Goal: Information Seeking & Learning: Learn about a topic

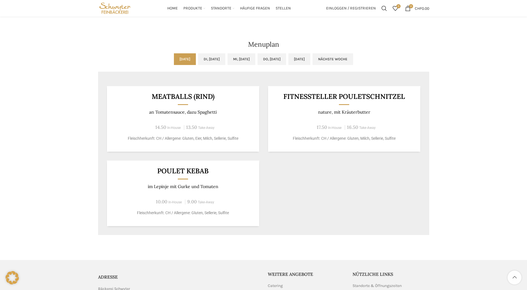
scroll to position [250, 0]
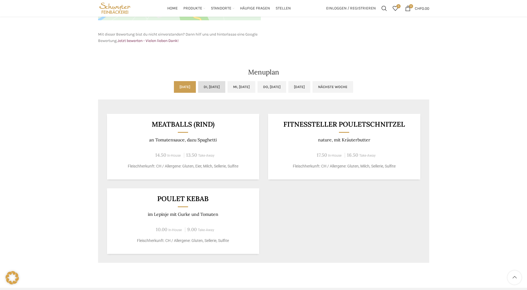
click at [198, 86] on link "Di, [DATE]" at bounding box center [211, 87] width 27 height 12
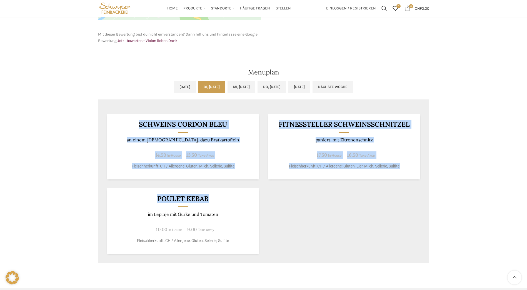
drag, startPoint x: 136, startPoint y: 123, endPoint x: 217, endPoint y: 204, distance: 114.4
click at [217, 204] on div "SCHWEINS CORDON BLEU an einem Jus, dazu Bratkartoffeln 14.50 In-House 13.50 Tak…" at bounding box center [263, 184] width 331 height 158
click at [217, 204] on div "Poulet Kebab im Lepinje mit Gurke und Tomaten 10.00 In-House 9.00 Take-Away Fle…" at bounding box center [183, 222] width 152 height 66
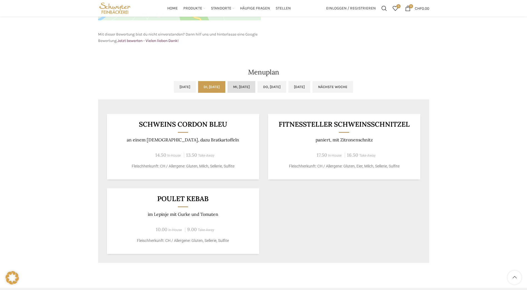
click at [235, 86] on link "Mi, [DATE]" at bounding box center [242, 87] width 28 height 12
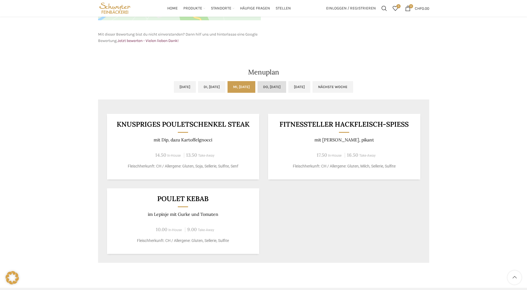
click at [284, 84] on link "Do, [DATE]" at bounding box center [272, 87] width 29 height 12
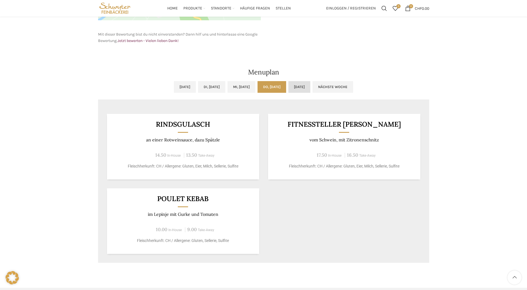
click at [311, 86] on link "[DATE]" at bounding box center [300, 87] width 22 height 12
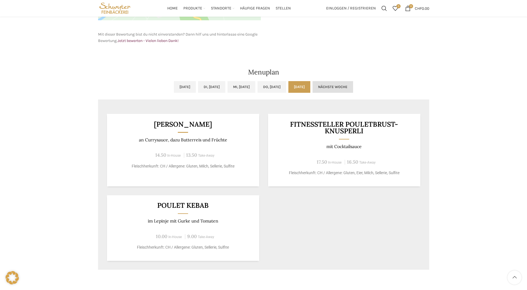
click at [349, 87] on link "Nächste Woche" at bounding box center [333, 87] width 41 height 12
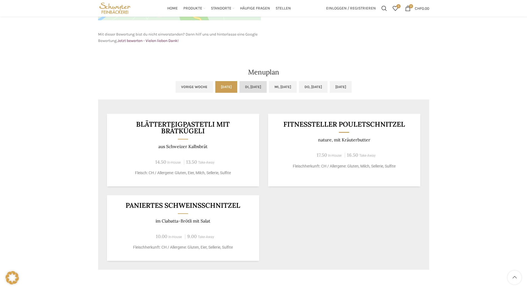
click at [247, 86] on link "Di, [DATE]" at bounding box center [253, 87] width 27 height 12
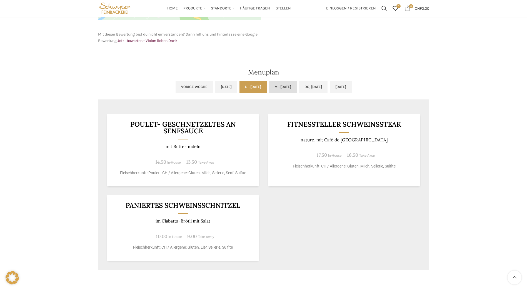
click at [285, 85] on link "Mi, [DATE]" at bounding box center [283, 87] width 28 height 12
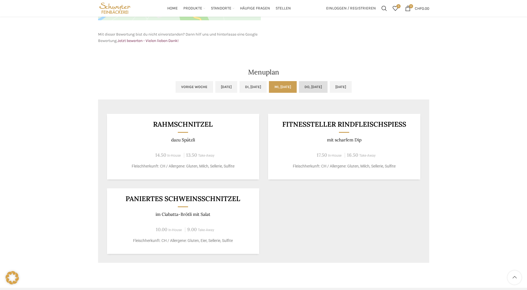
click at [321, 86] on link "Do, [DATE]" at bounding box center [313, 87] width 29 height 12
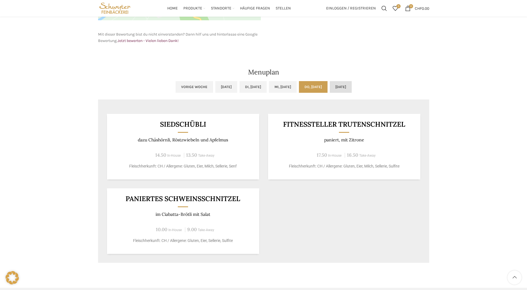
click at [352, 83] on link "[DATE]" at bounding box center [341, 87] width 22 height 12
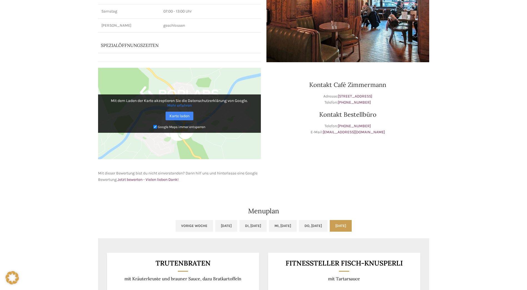
scroll to position [0, 0]
